Goal: Find specific page/section: Find specific page/section

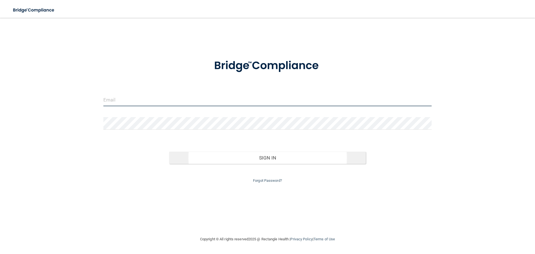
type input "[EMAIL_ADDRESS][DOMAIN_NAME]"
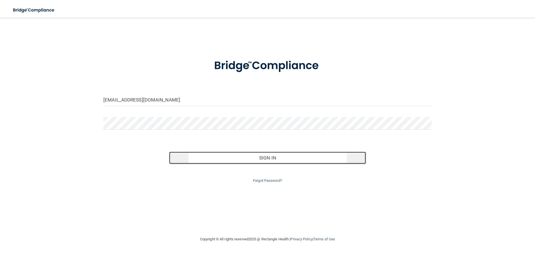
click at [306, 154] on button "Sign In" at bounding box center [267, 158] width 197 height 12
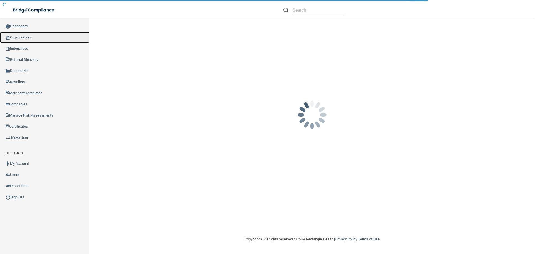
click at [44, 35] on link "Organizations" at bounding box center [44, 37] width 89 height 11
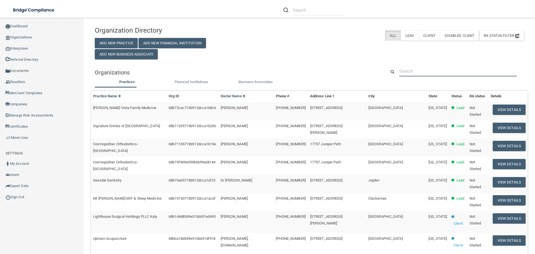
click at [433, 72] on input "text" at bounding box center [458, 71] width 118 height 10
paste input "My Life Health Center"
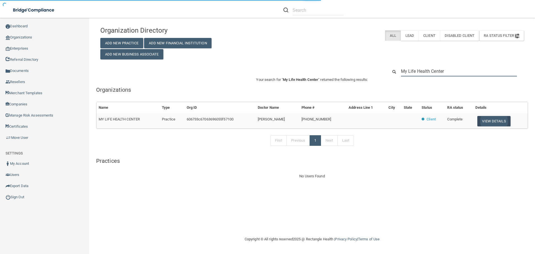
type input "My Life Health Center"
click at [498, 123] on button "View Details" at bounding box center [493, 121] width 33 height 10
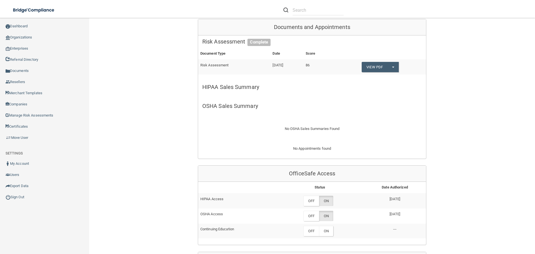
scroll to position [111, 0]
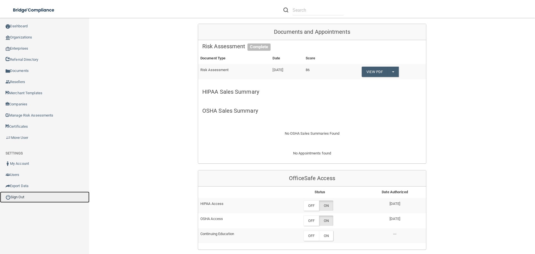
click at [21, 199] on link "Sign Out" at bounding box center [44, 196] width 89 height 11
